Goal: Information Seeking & Learning: Learn about a topic

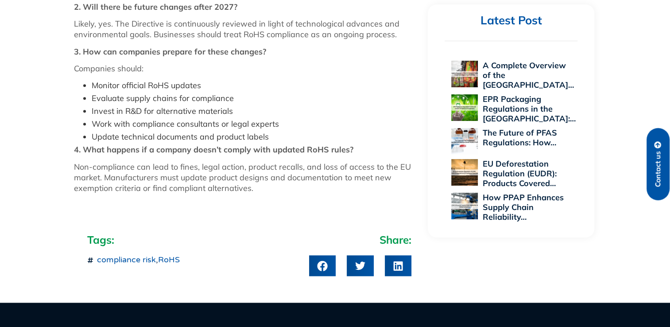
scroll to position [1195, 0]
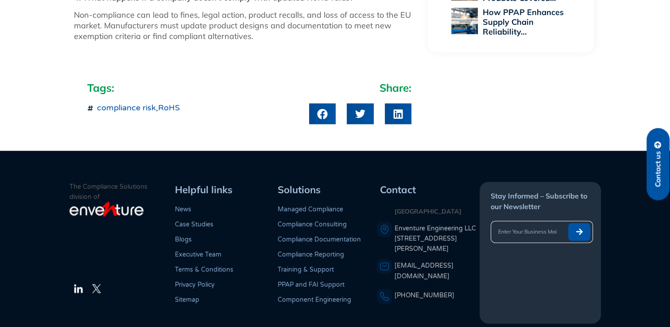
click at [170, 105] on link "RoHS" at bounding box center [169, 108] width 22 height 10
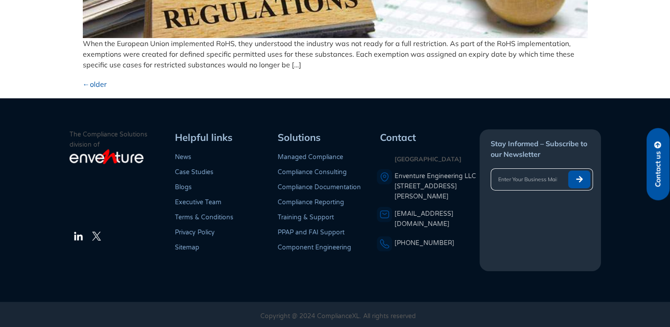
scroll to position [2867, 0]
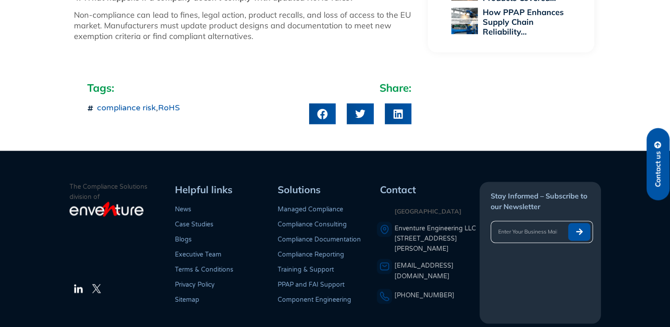
click at [304, 255] on link "Compliance Reporting" at bounding box center [311, 255] width 66 height 8
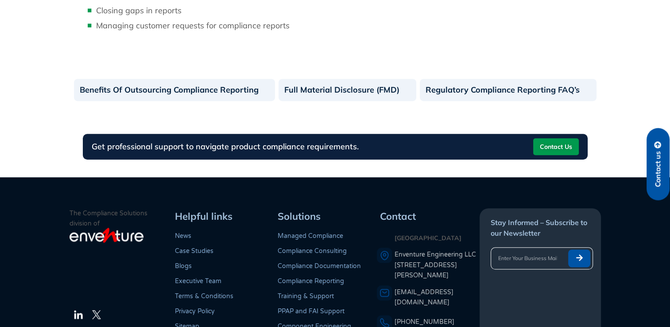
scroll to position [600, 0]
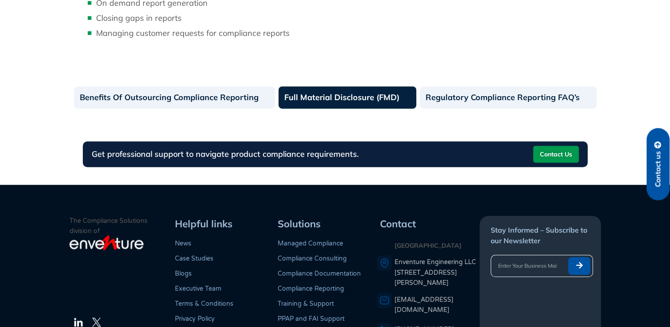
click at [351, 98] on link "Full Material Disclosure (FMD)" at bounding box center [347, 97] width 138 height 22
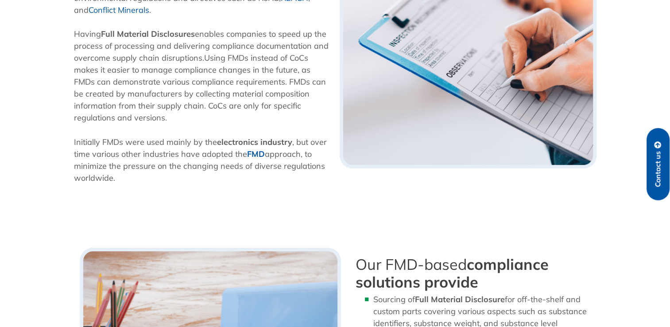
scroll to position [354, 0]
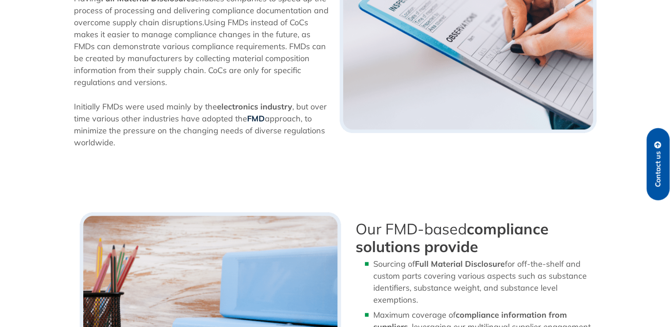
click at [251, 118] on b "FMD" at bounding box center [256, 118] width 18 height 10
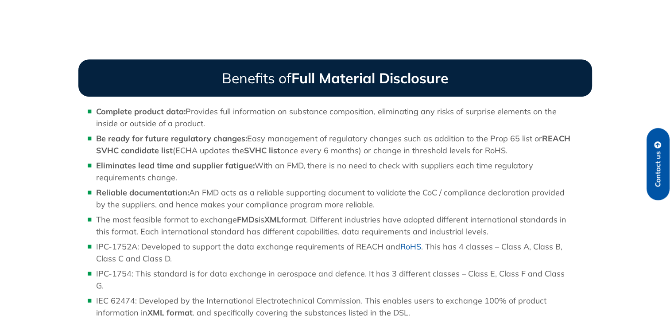
scroll to position [753, 0]
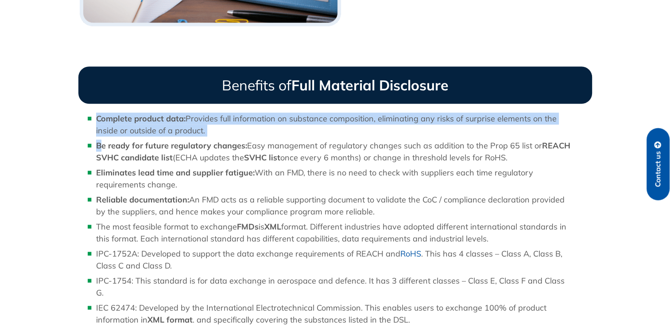
drag, startPoint x: 96, startPoint y: 122, endPoint x: 101, endPoint y: 139, distance: 17.5
click at [101, 139] on ul "Complete product data: Provides full information on substance composition, elim…" at bounding box center [325, 218] width 494 height 213
drag, startPoint x: 101, startPoint y: 139, endPoint x: 76, endPoint y: 122, distance: 30.1
click at [76, 122] on div "Benefits of Full Material Disclosure Complete product data: Provides full infor…" at bounding box center [335, 199] width 522 height 275
click at [96, 118] on li "Complete product data: Provides full information on substance composition, elim…" at bounding box center [334, 124] width 476 height 24
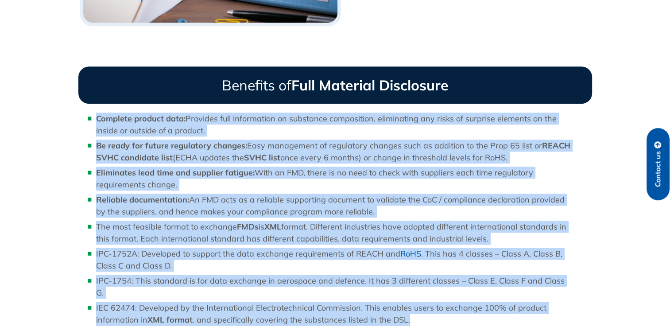
drag, startPoint x: 87, startPoint y: 117, endPoint x: 407, endPoint y: 307, distance: 372.5
click at [407, 307] on ul "Complete product data: Provides full information on substance composition, elim…" at bounding box center [325, 218] width 494 height 213
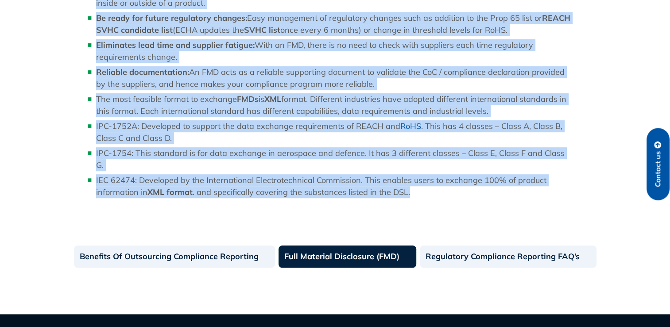
scroll to position [885, 0]
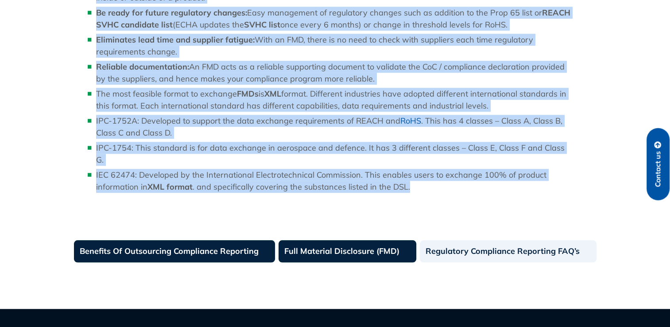
click at [145, 243] on link "Benefits Of Outsourcing Compliance Reporting" at bounding box center [174, 251] width 201 height 22
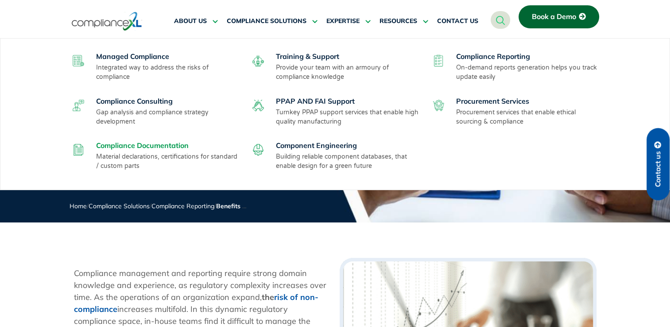
click at [148, 148] on link "Compliance Documentation" at bounding box center [142, 145] width 93 height 9
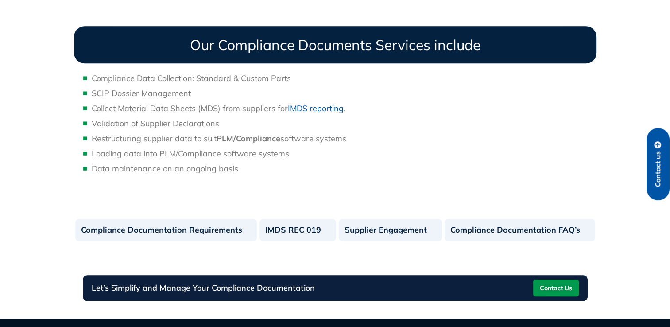
scroll to position [797, 0]
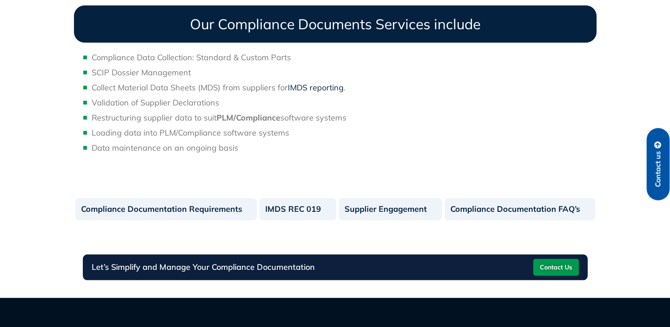
click at [308, 89] on link "IMDS reporting" at bounding box center [316, 87] width 56 height 10
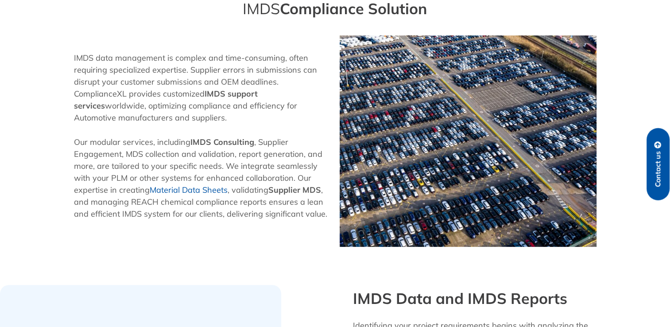
scroll to position [280, 0]
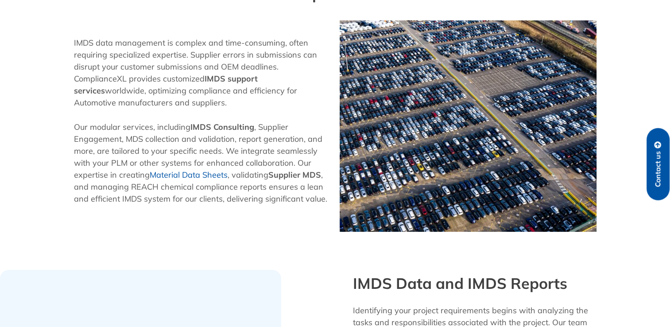
click at [220, 125] on strong "IMDS Consulting" at bounding box center [222, 127] width 64 height 10
drag, startPoint x: 193, startPoint y: 126, endPoint x: 254, endPoint y: 127, distance: 61.5
click at [254, 127] on p "Our modular services, including IMDS Consulting , Supplier Engagement, MDS coll…" at bounding box center [202, 163] width 257 height 84
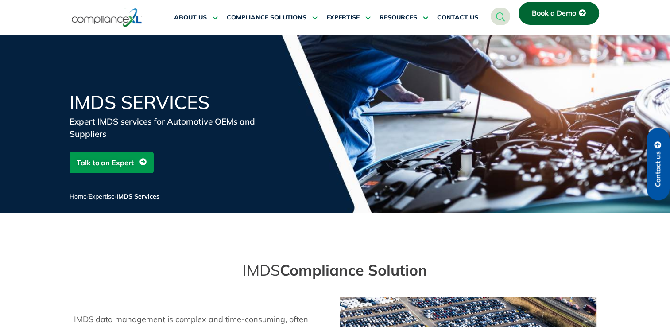
scroll to position [0, 0]
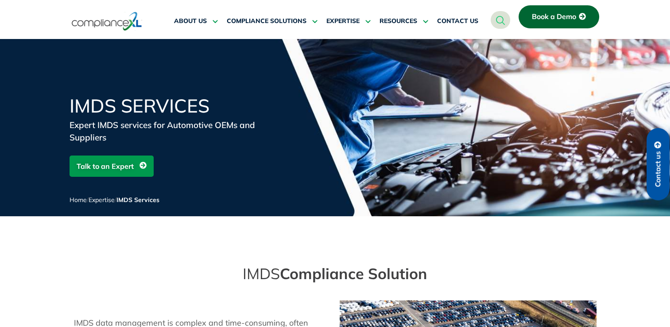
click at [122, 26] on img at bounding box center [107, 21] width 70 height 20
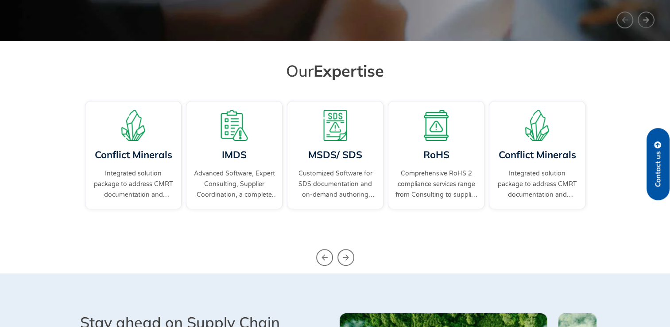
scroll to position [266, 0]
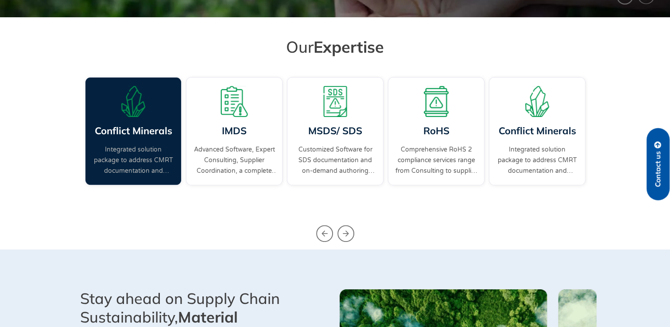
click at [125, 135] on link "Conflict Minerals" at bounding box center [132, 130] width 77 height 12
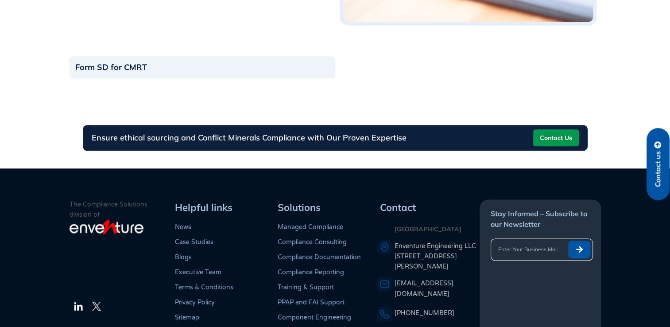
scroll to position [1062, 0]
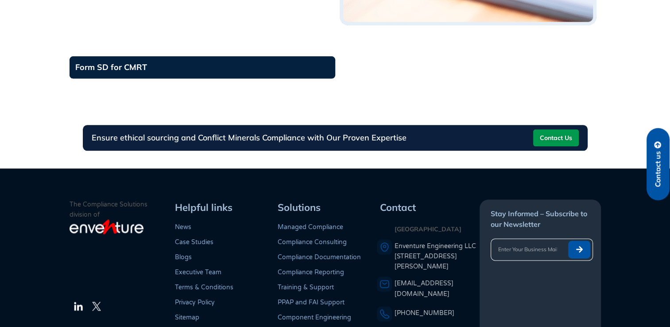
click at [135, 70] on link "Form SD for CMRT" at bounding box center [202, 67] width 266 height 22
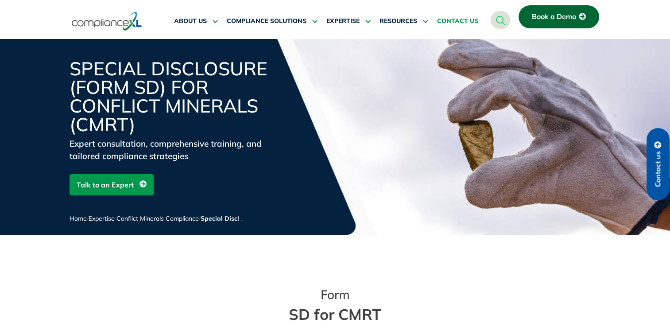
click at [446, 19] on span "CONTACT US" at bounding box center [457, 21] width 41 height 8
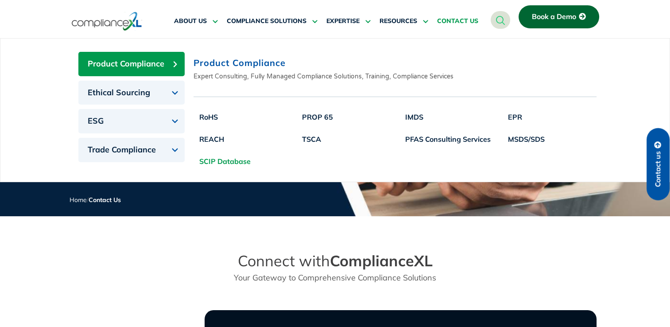
click at [228, 161] on link "SCIP Database" at bounding box center [224, 161] width 63 height 22
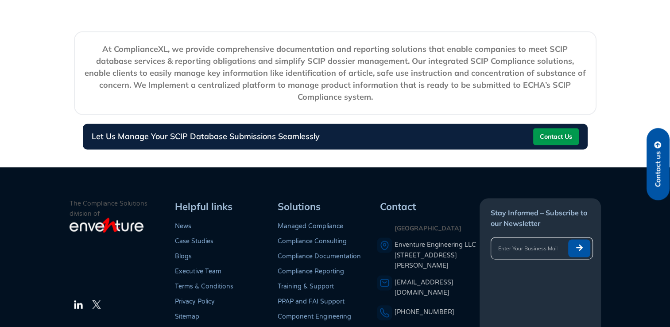
scroll to position [1594, 0]
